Goal: Task Accomplishment & Management: Use online tool/utility

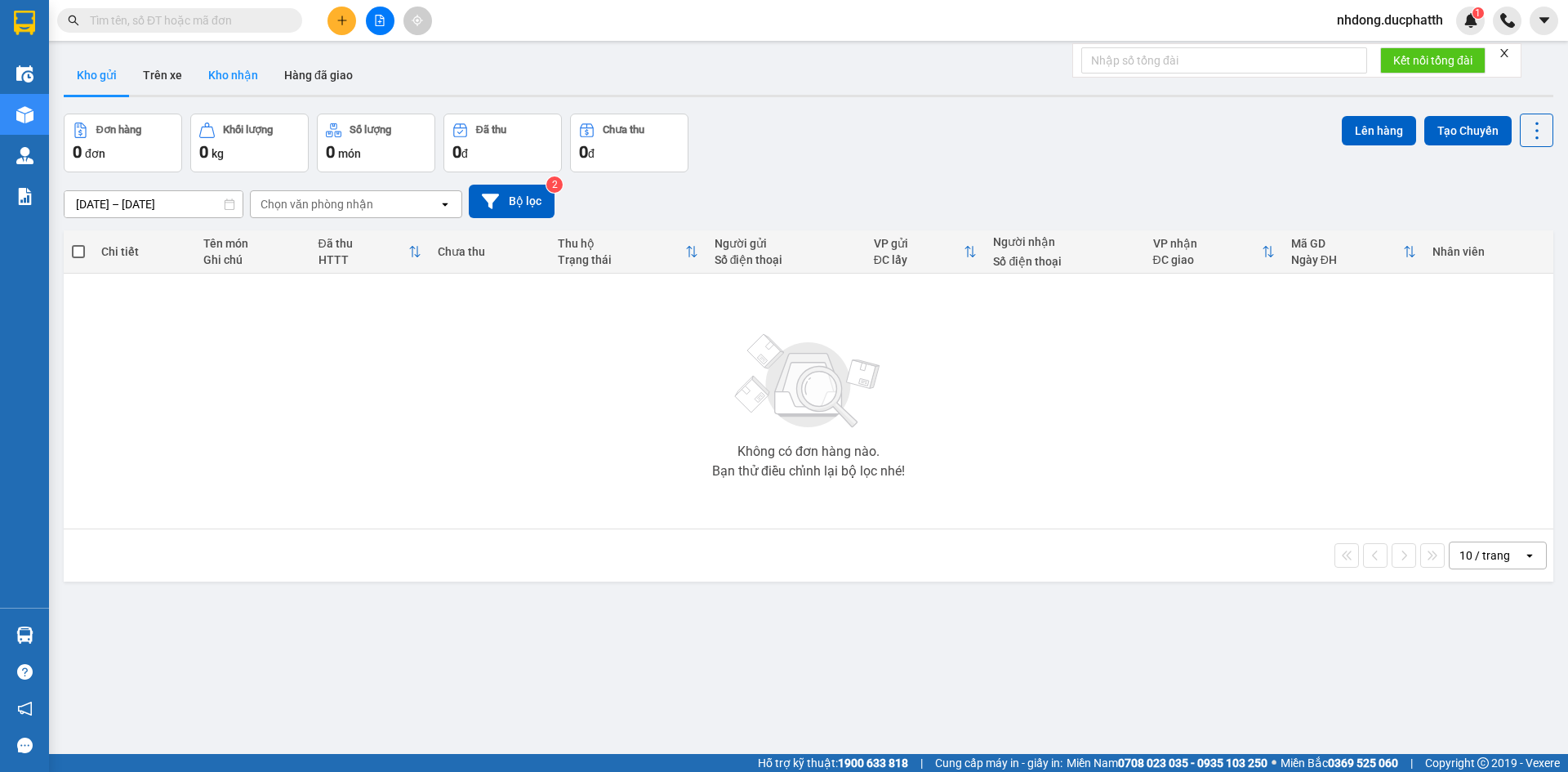
click at [222, 68] on button "Kho nhận" at bounding box center [233, 74] width 76 height 39
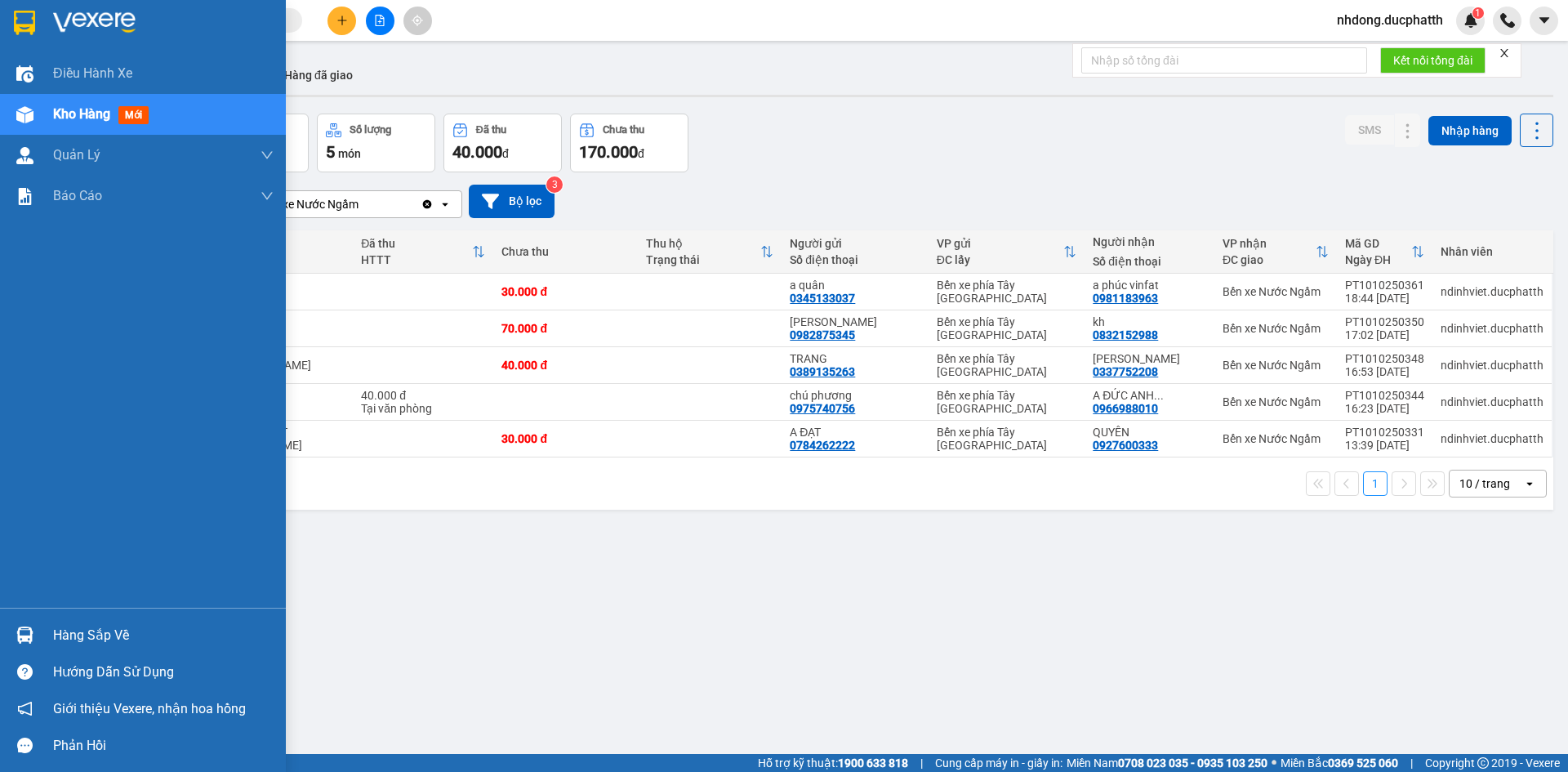
click at [80, 630] on div "Hàng sắp về" at bounding box center [164, 635] width 221 height 25
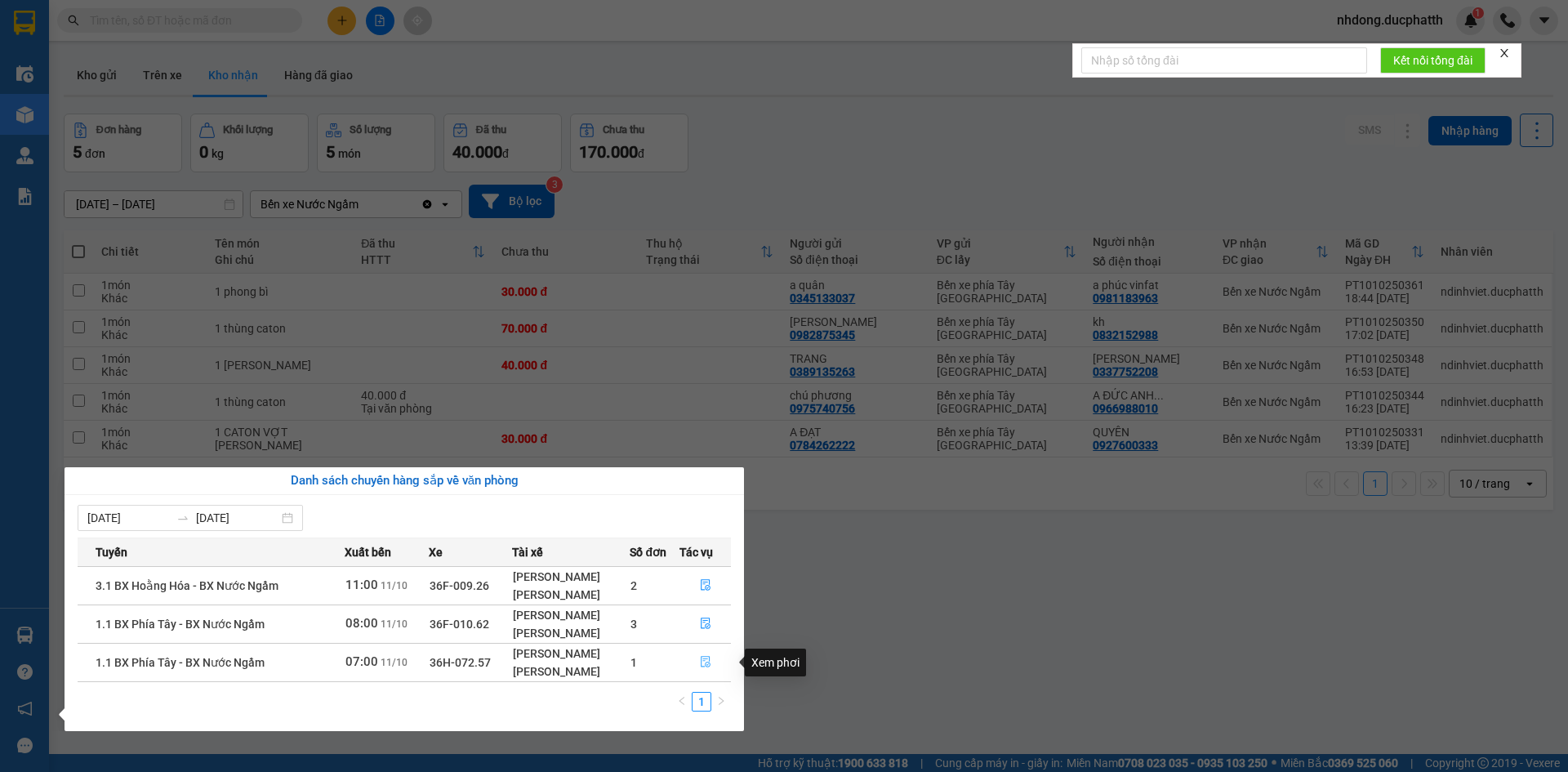
click at [698, 661] on button "button" at bounding box center [706, 662] width 51 height 26
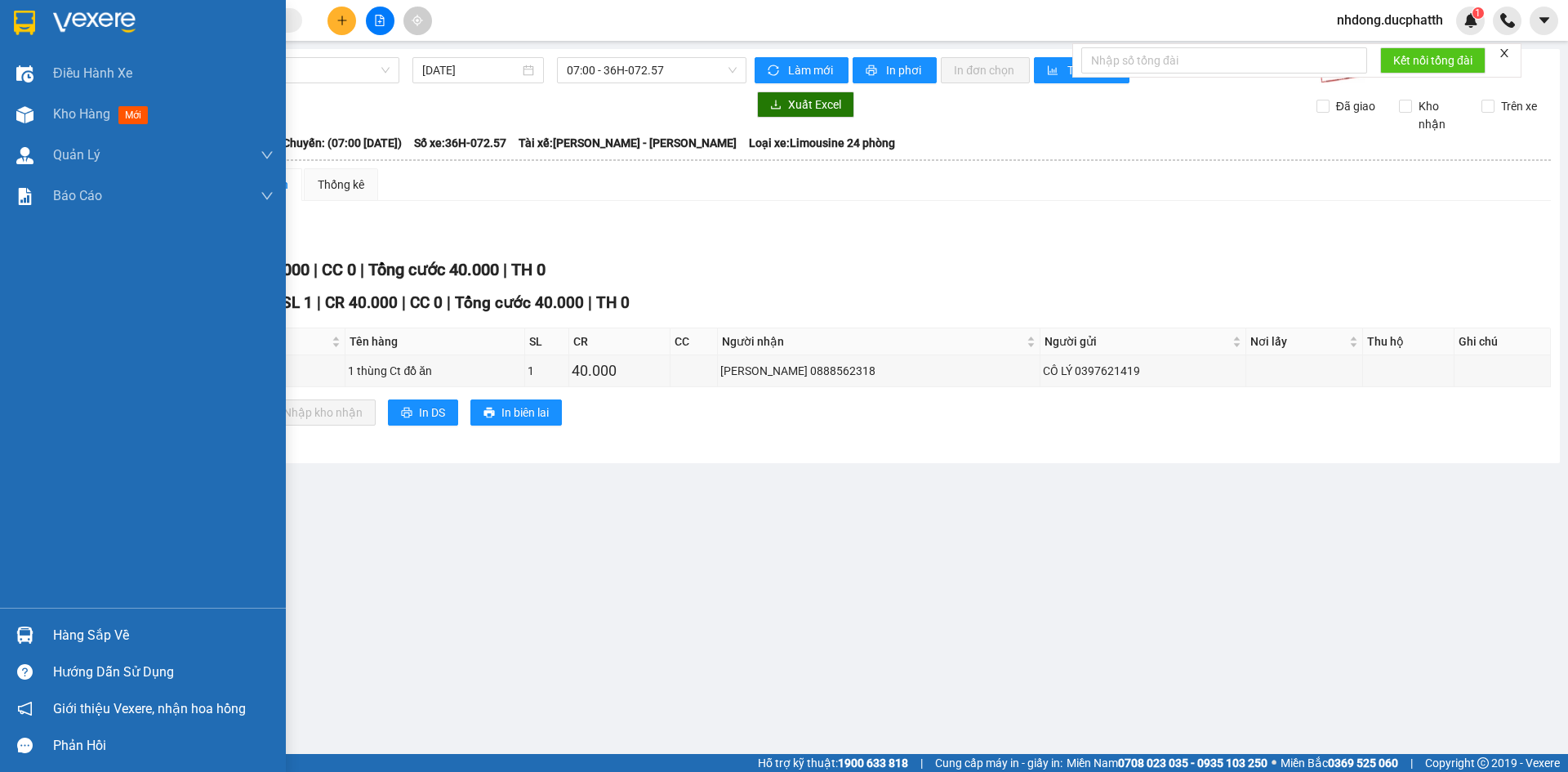
click at [58, 627] on div "Hàng sắp về" at bounding box center [164, 635] width 221 height 25
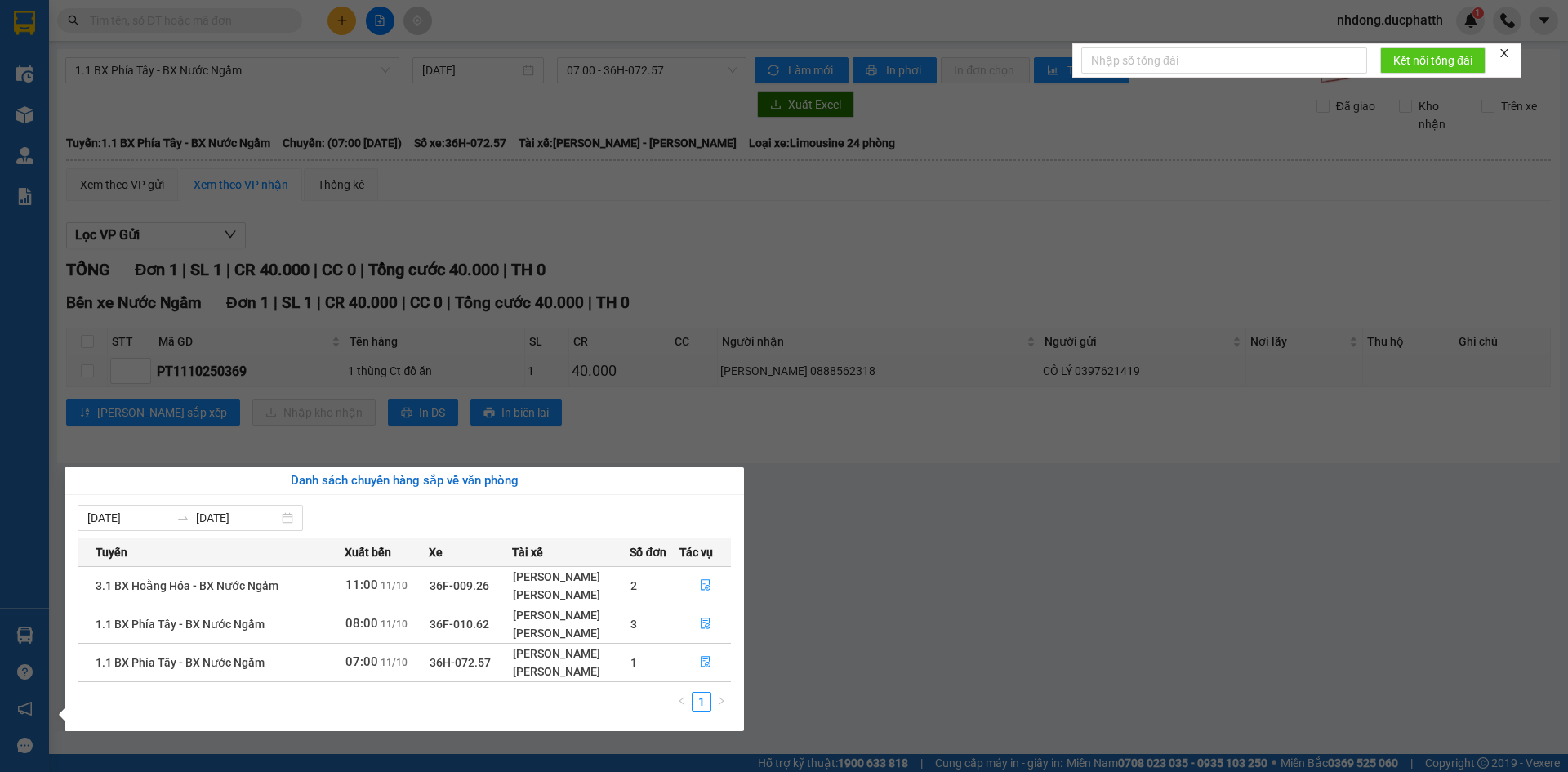
click at [901, 608] on section "Kết quả tìm kiếm ( 0 ) Bộ lọc No Data nhdong.ducphatth 1 Điều hành xe Kho hàng …" at bounding box center [784, 386] width 1568 height 772
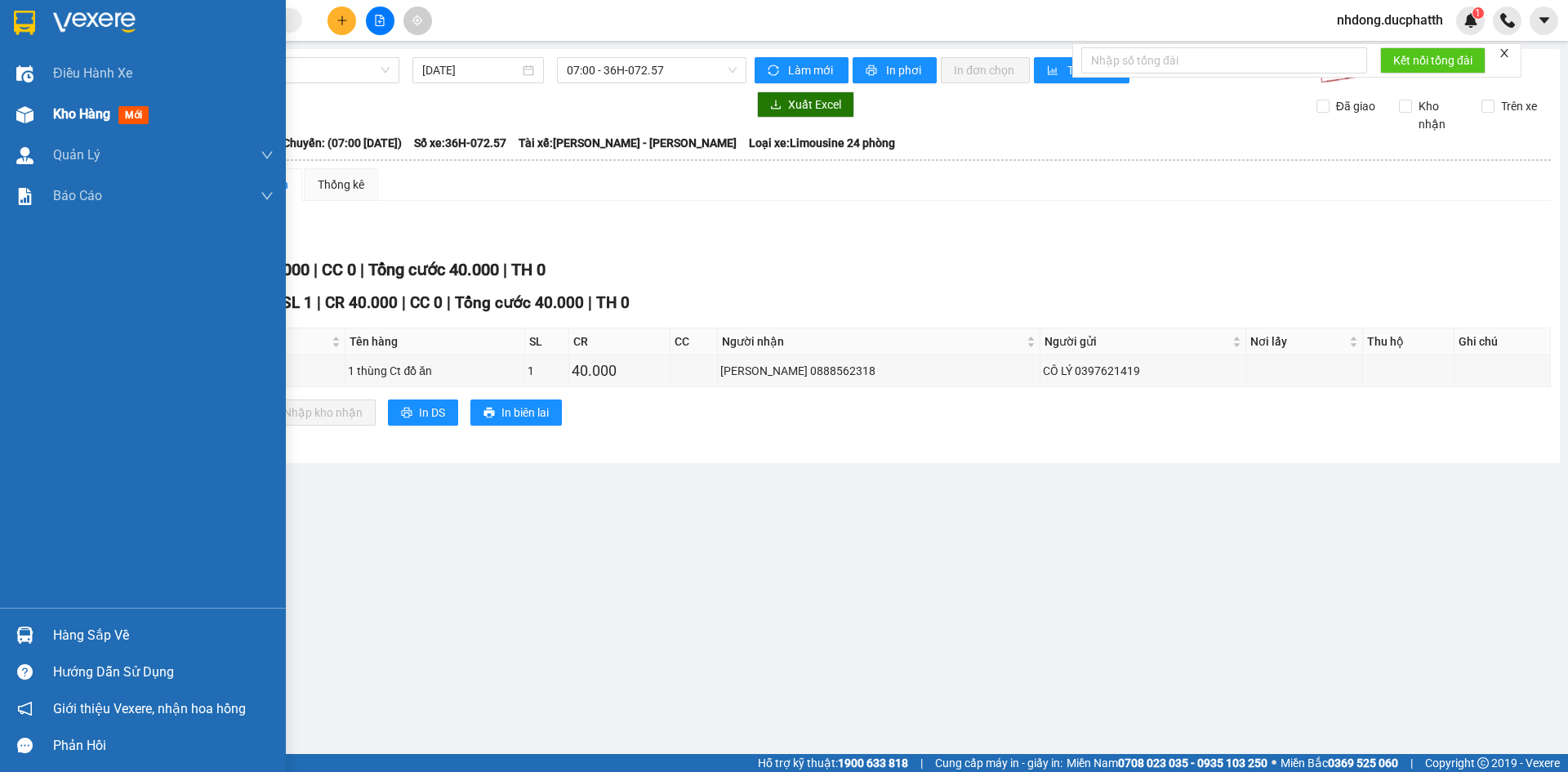
click at [55, 106] on span "Kho hàng" at bounding box center [81, 114] width 57 height 16
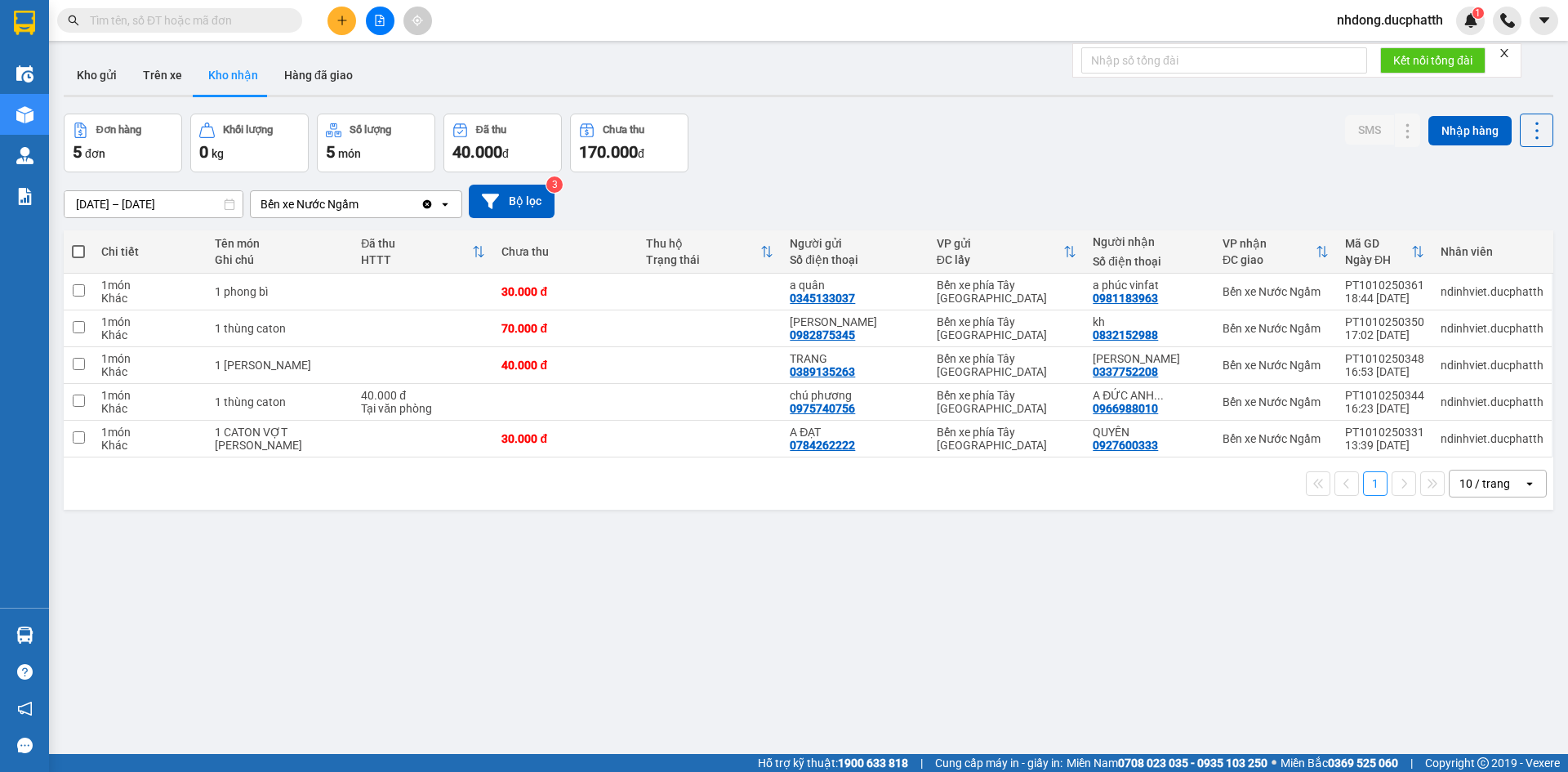
click at [992, 157] on div "Đơn hàng 5 đơn Khối lượng 0 kg Số lượng 5 món Đã thu 40.000 đ Chưa thu 170.000 …" at bounding box center [809, 143] width 1489 height 59
click at [377, 29] on button at bounding box center [380, 20] width 29 height 29
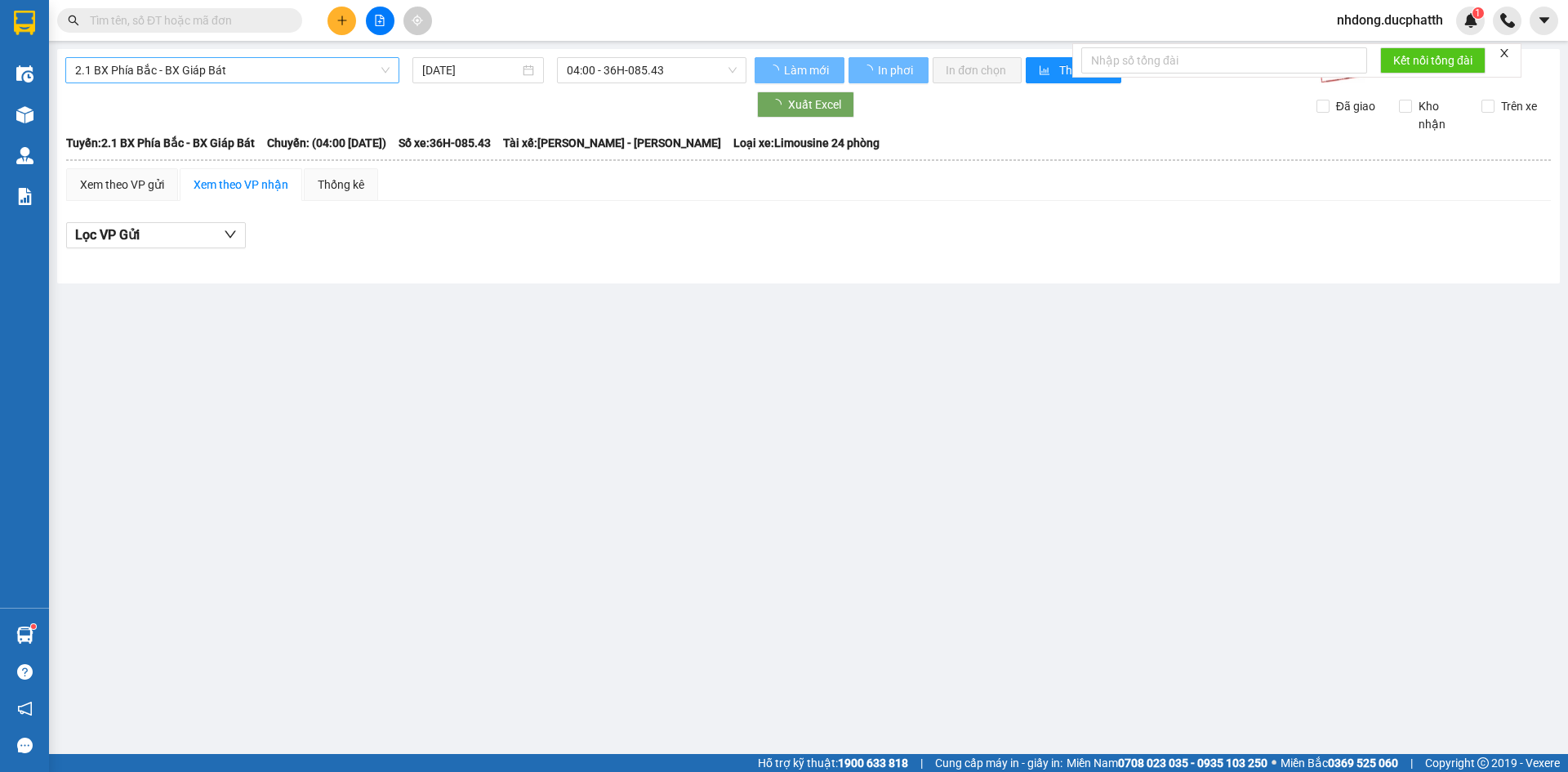
click at [267, 70] on span "2.1 BX Phía Bắc - BX Giáp Bát" at bounding box center [232, 70] width 314 height 25
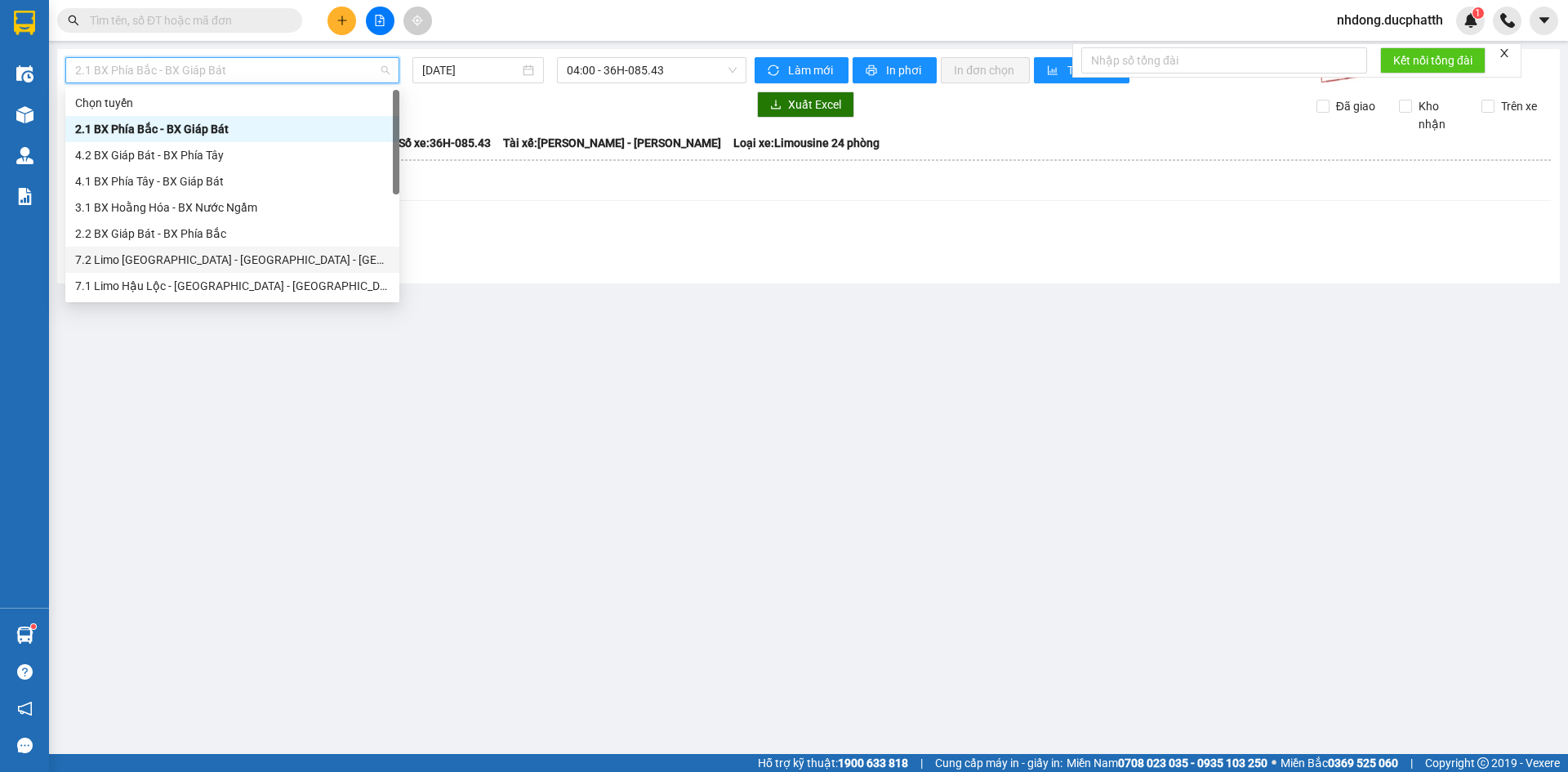
scroll to position [163, 0]
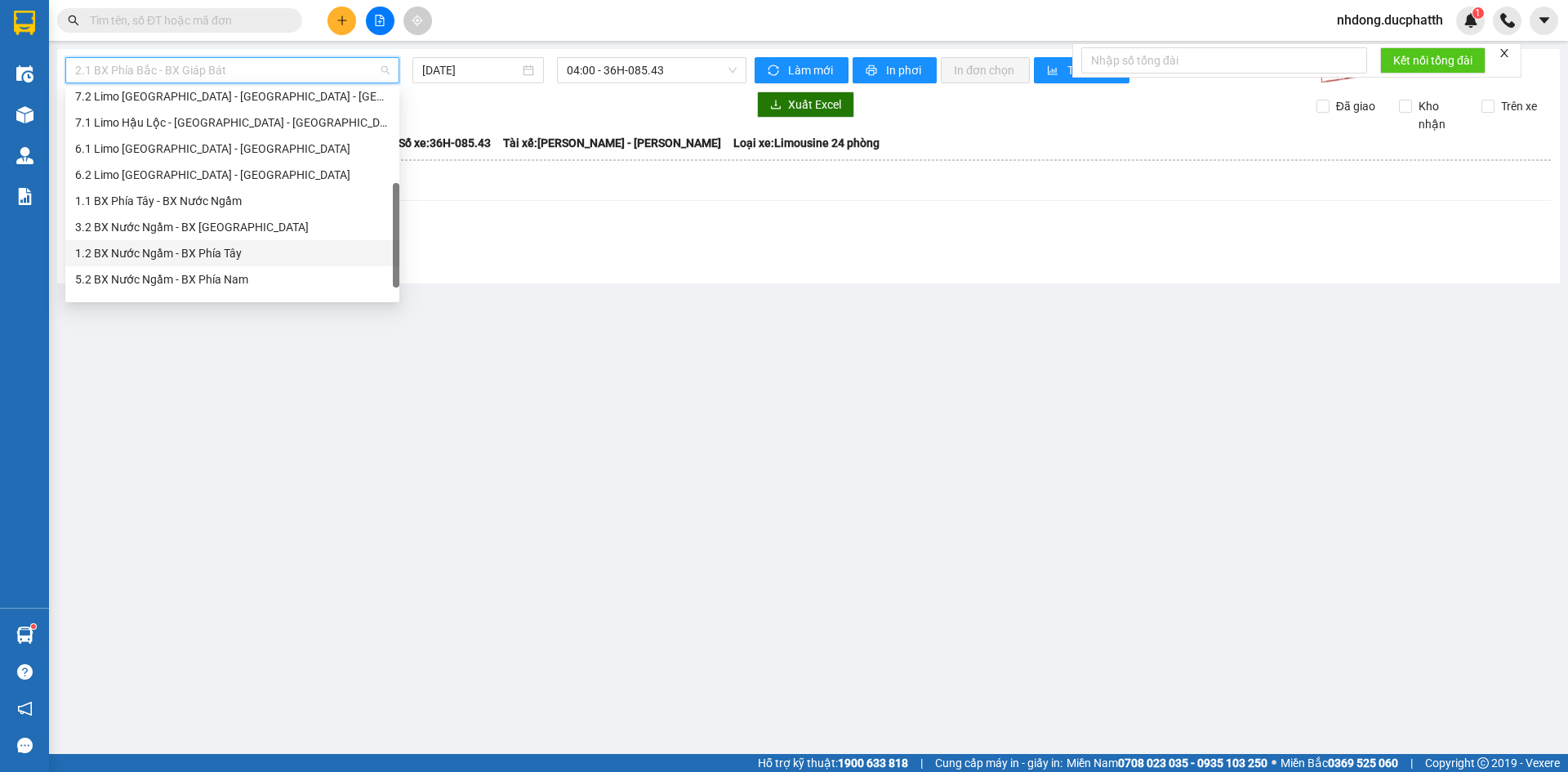
click at [262, 252] on div "1.2 BX Nước Ngầm - BX Phía Tây" at bounding box center [232, 253] width 314 height 18
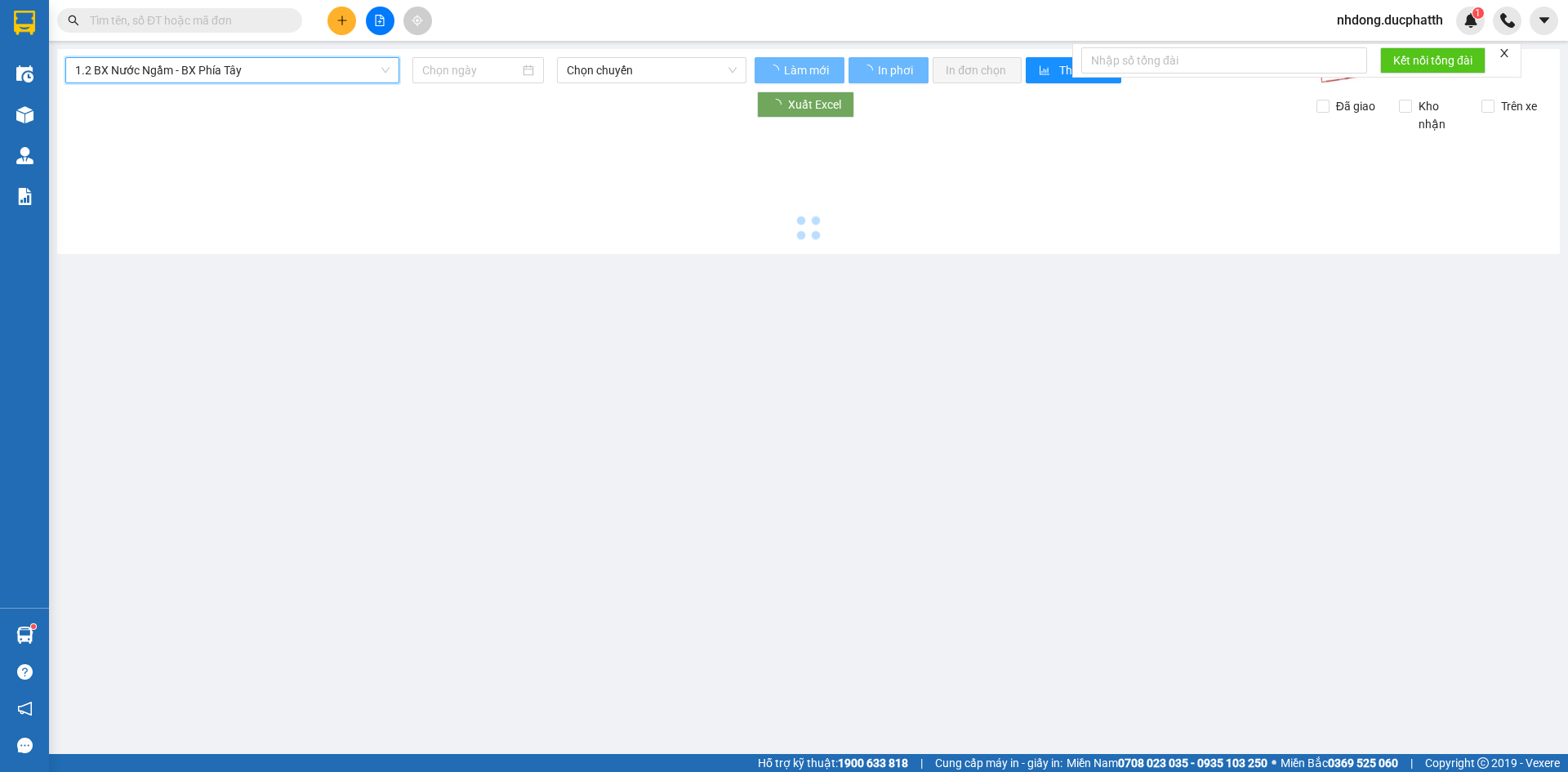
type input "11/10/2025"
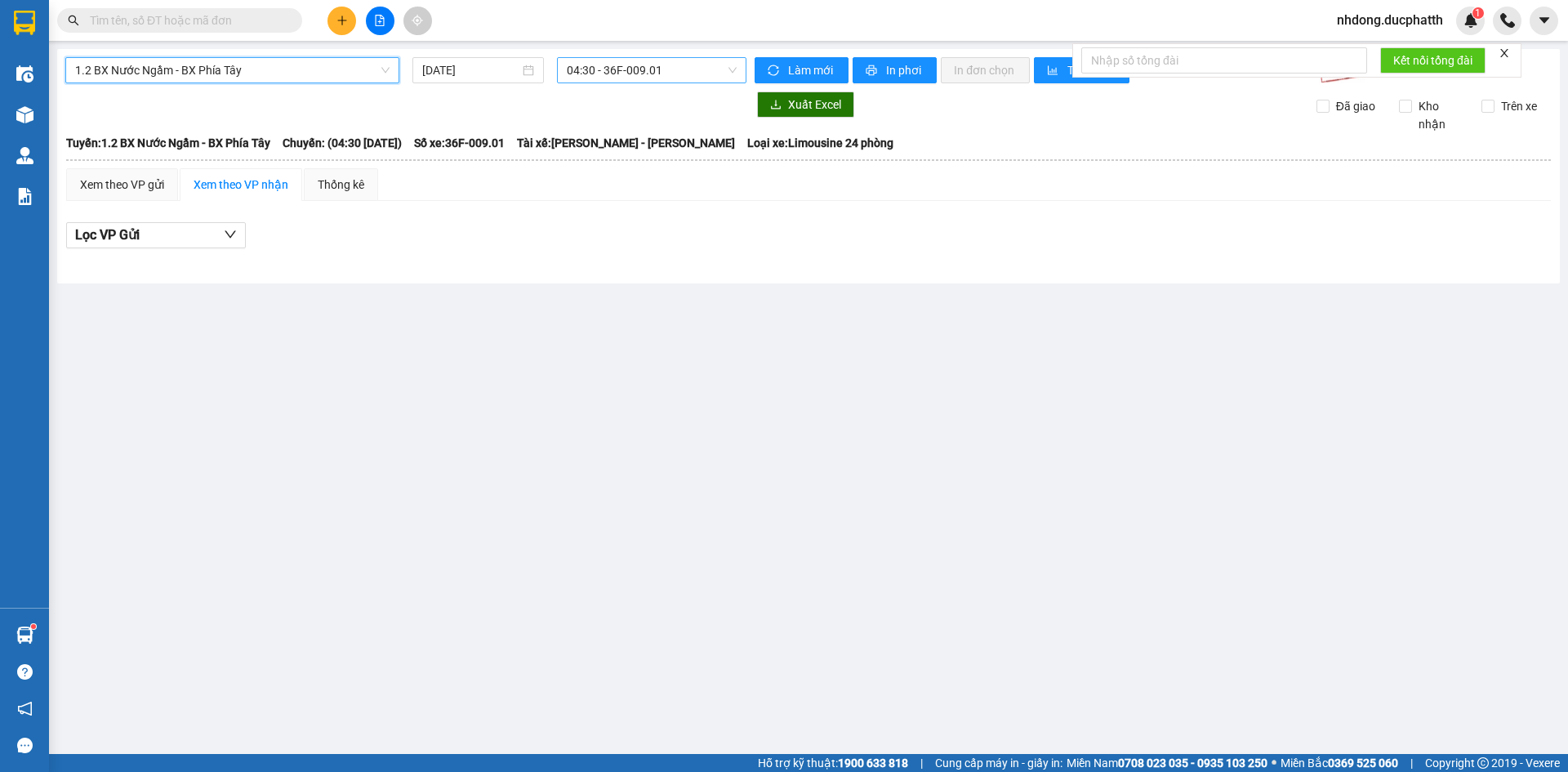
click at [589, 71] on span "04:30 - 36F-009.01" at bounding box center [652, 70] width 170 height 25
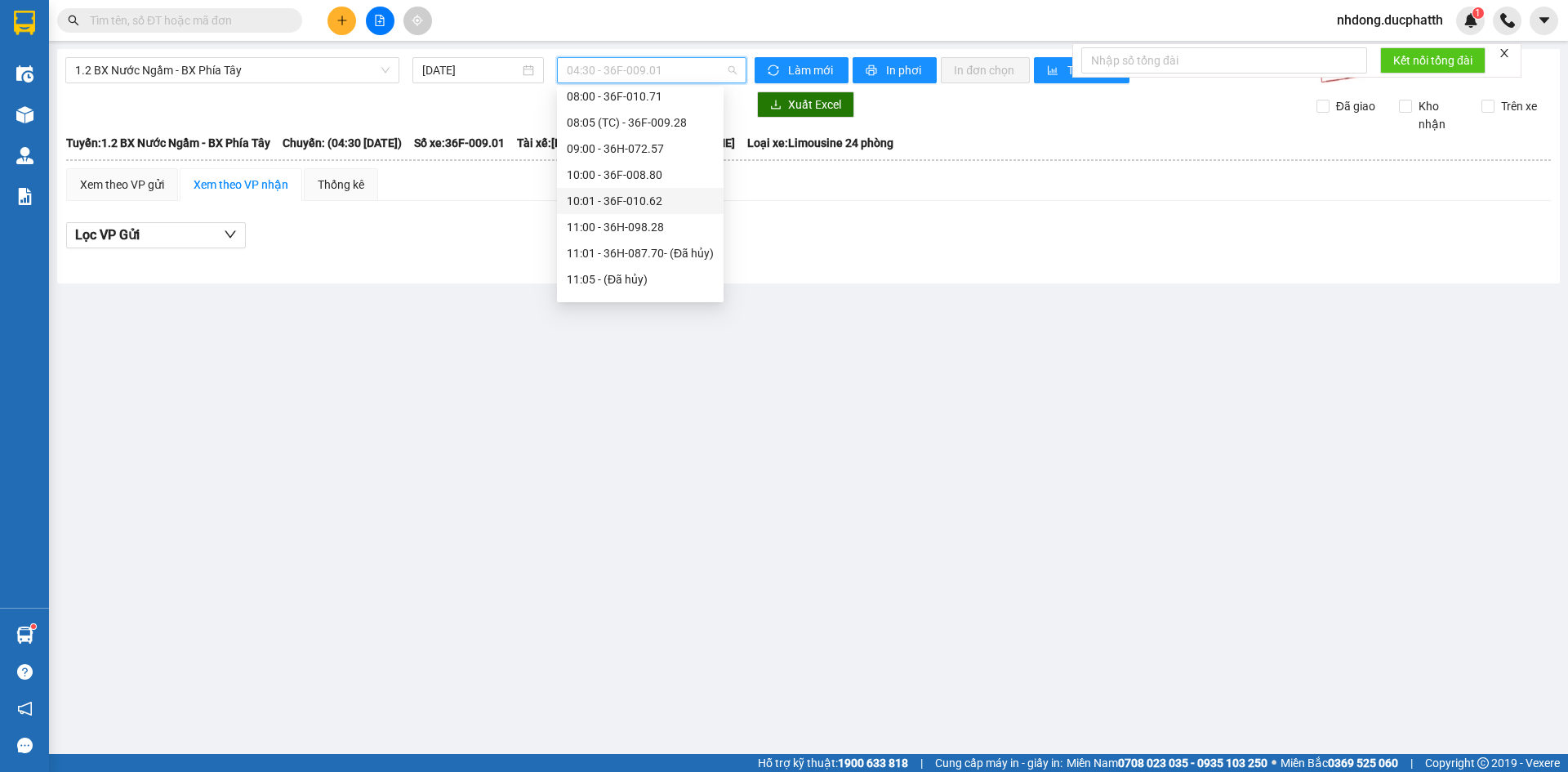
scroll to position [81, 0]
click at [665, 232] on div "09:00 - 36H-072.57" at bounding box center [640, 230] width 147 height 18
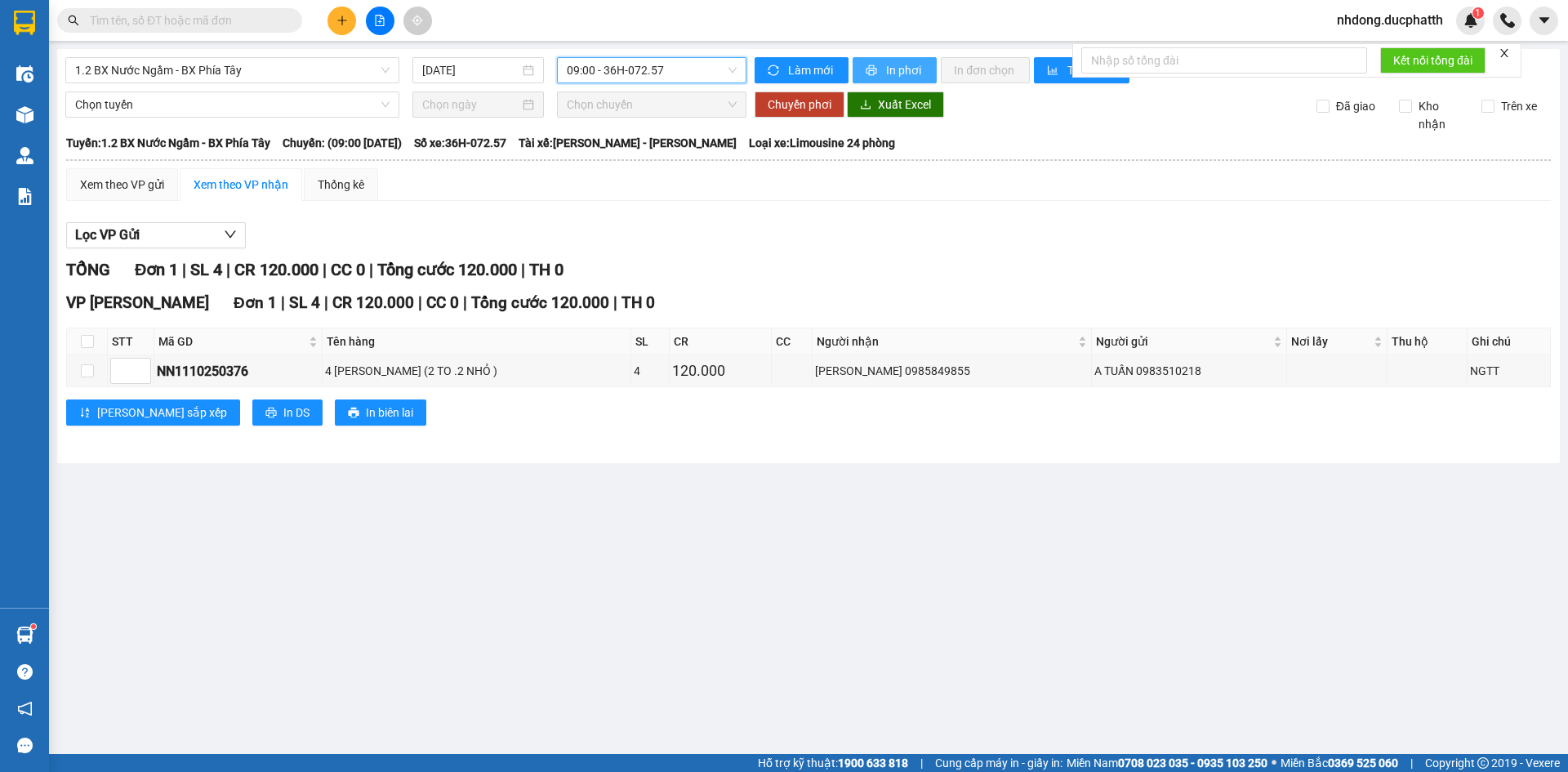
click at [894, 67] on span "In phơi" at bounding box center [904, 70] width 38 height 18
click at [635, 78] on span "09:00 - 36H-072.57" at bounding box center [652, 70] width 170 height 25
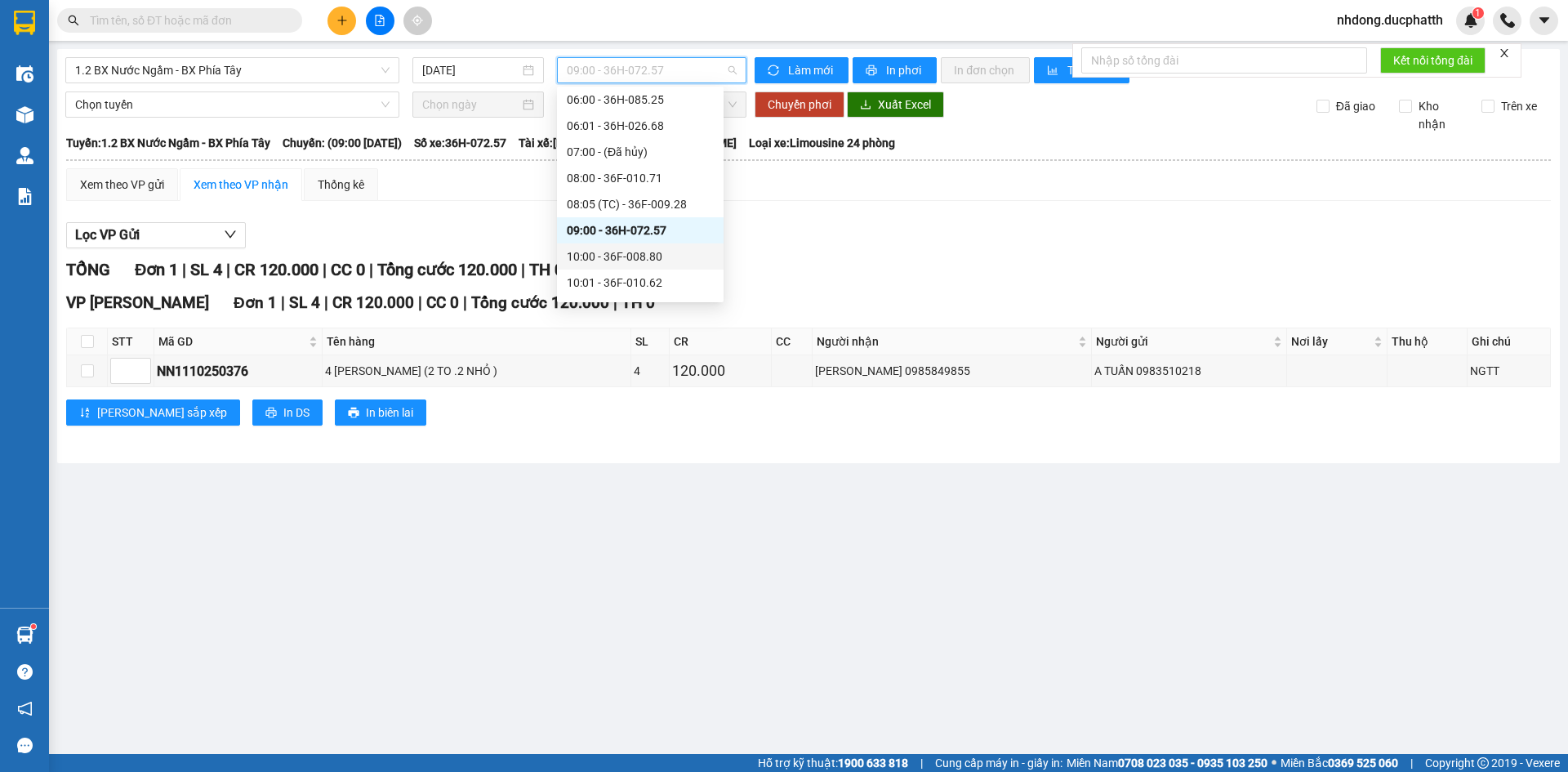
drag, startPoint x: 632, startPoint y: 259, endPoint x: 632, endPoint y: 247, distance: 12.0
click at [632, 258] on div "10:00 - 36F-008.80" at bounding box center [640, 256] width 147 height 18
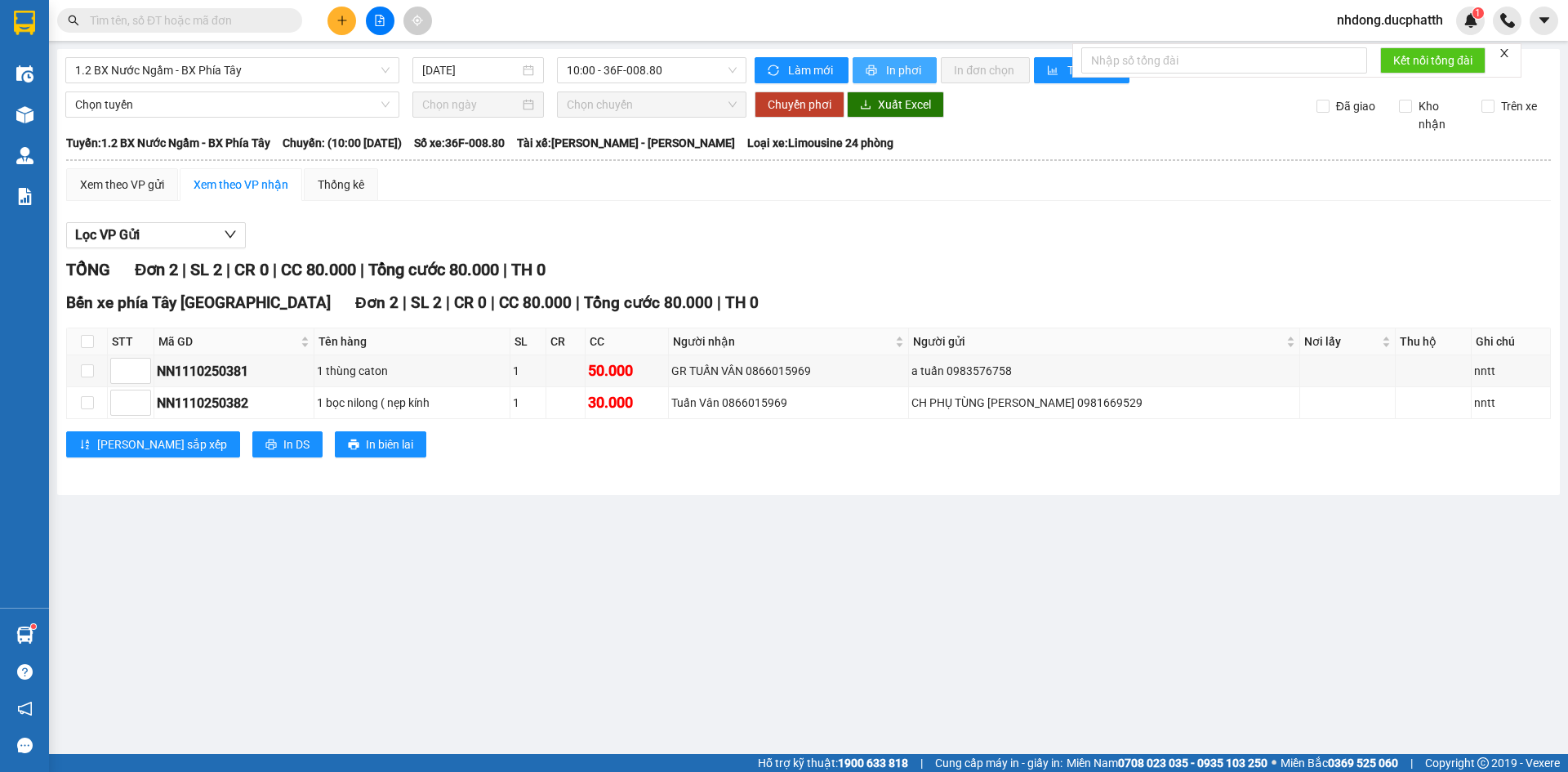
click at [899, 67] on span "In phơi" at bounding box center [904, 70] width 38 height 18
